Goal: Find specific page/section: Find specific page/section

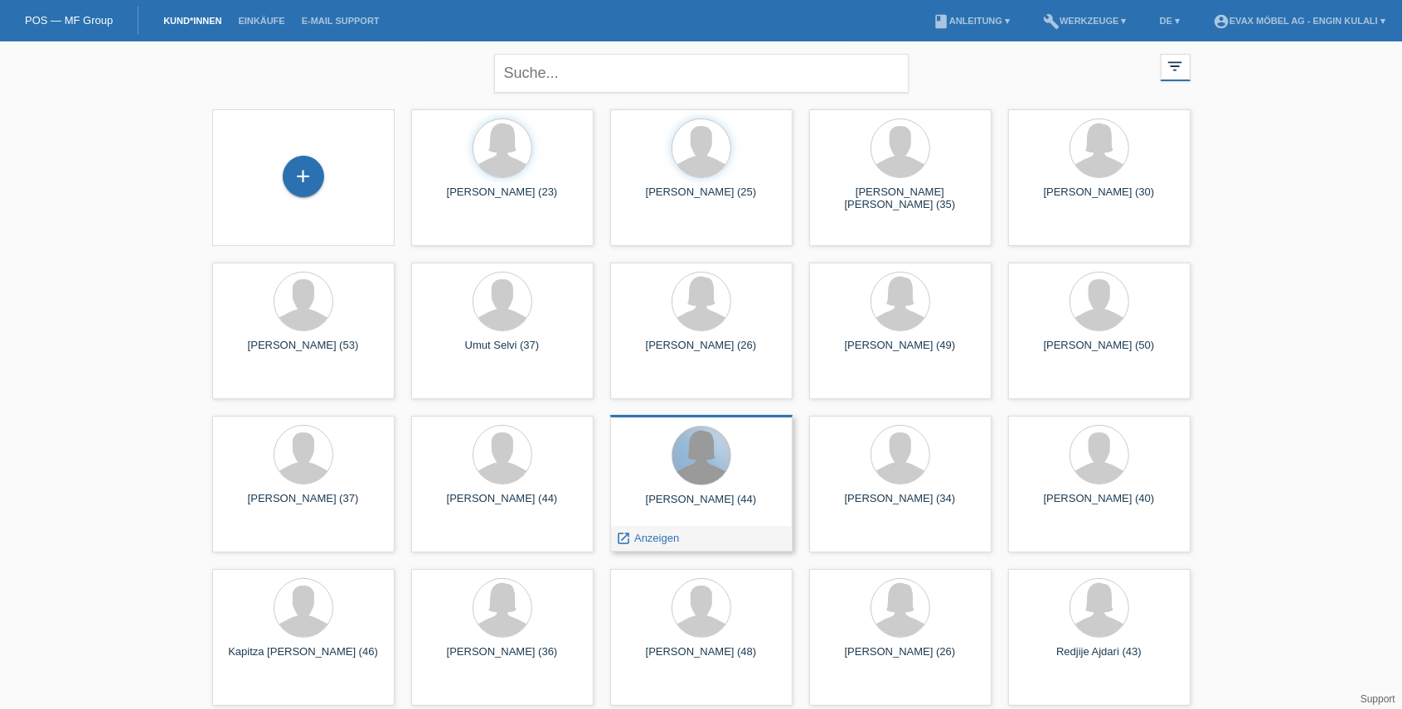
click at [709, 464] on div at bounding box center [701, 456] width 58 height 58
click at [660, 540] on span "Anzeigen" at bounding box center [656, 538] width 45 height 12
